Goal: Transaction & Acquisition: Purchase product/service

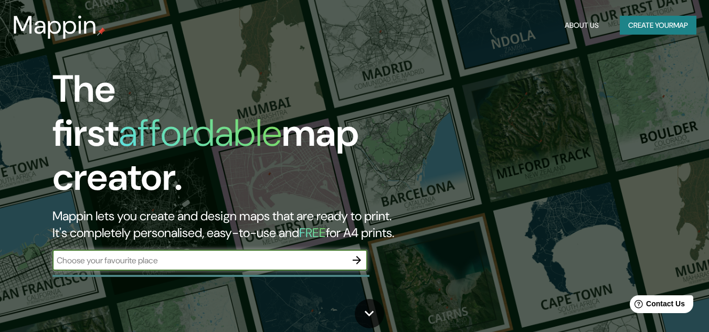
click at [296, 250] on div "​" at bounding box center [209, 260] width 315 height 21
type input "puerto de veracuz"
click at [359, 254] on icon "button" at bounding box center [356, 260] width 13 height 13
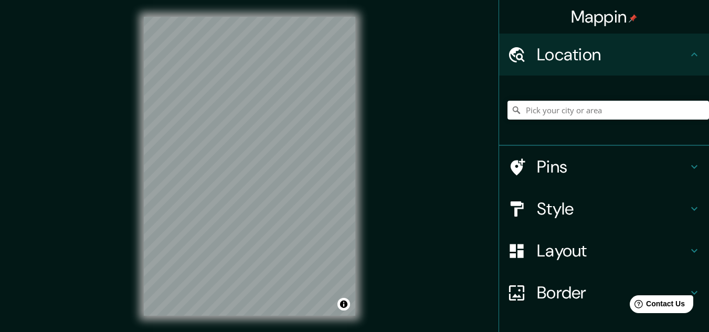
click at [593, 206] on h4 "Style" at bounding box center [612, 208] width 151 height 21
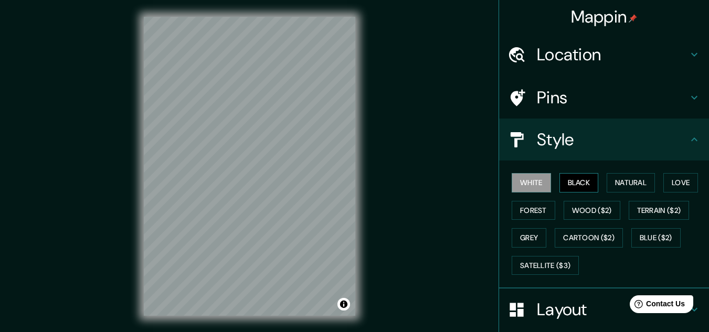
click at [580, 176] on button "Black" at bounding box center [578, 182] width 39 height 19
click at [528, 213] on button "Forest" at bounding box center [533, 210] width 44 height 19
click at [569, 186] on button "Black" at bounding box center [578, 182] width 39 height 19
